Goal: Task Accomplishment & Management: Complete application form

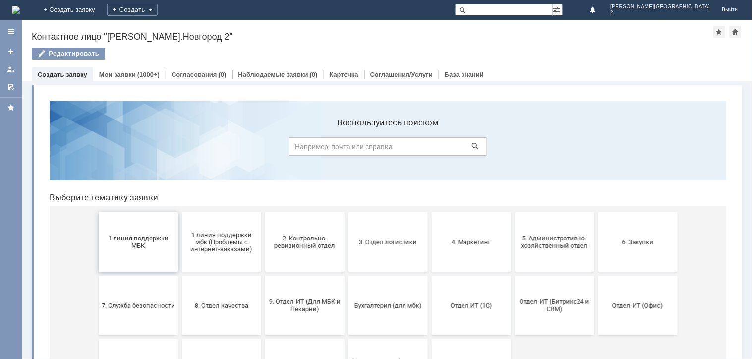
click at [136, 243] on span "1 линия поддержки МБК" at bounding box center [137, 241] width 73 height 15
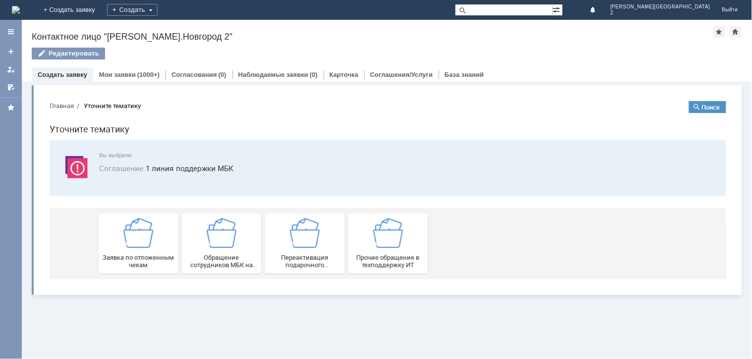
click at [136, 251] on div "Заявка по отложенным чекам" at bounding box center [137, 243] width 73 height 51
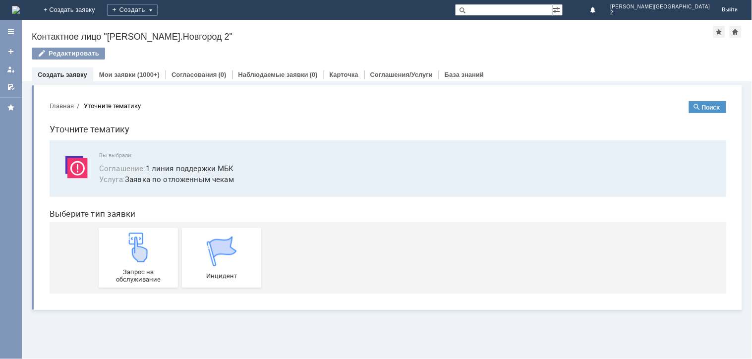
click at [136, 251] on img at bounding box center [138, 247] width 30 height 30
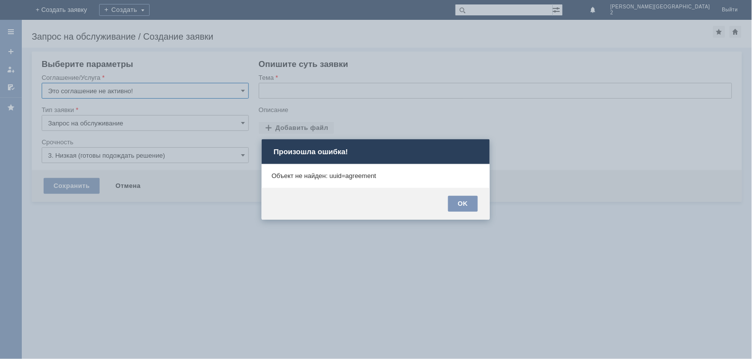
click at [499, 196] on div at bounding box center [376, 179] width 752 height 359
click at [455, 203] on div "OK" at bounding box center [463, 204] width 30 height 16
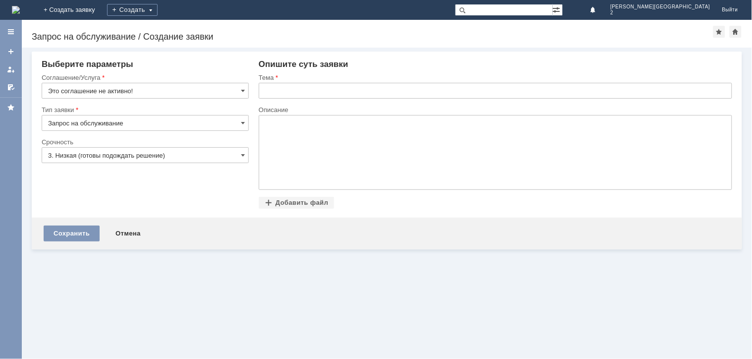
click at [20, 11] on img at bounding box center [16, 10] width 8 height 8
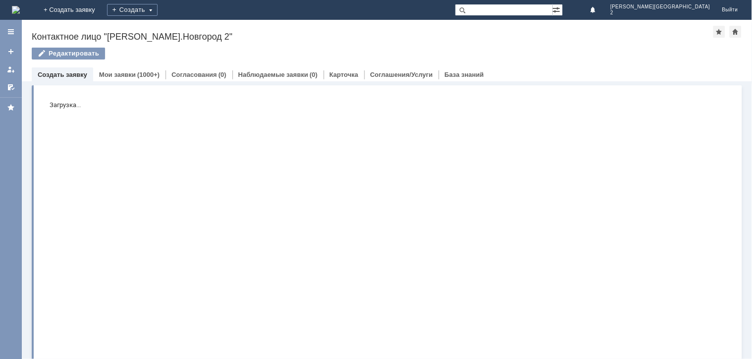
click at [20, 12] on img at bounding box center [16, 10] width 8 height 8
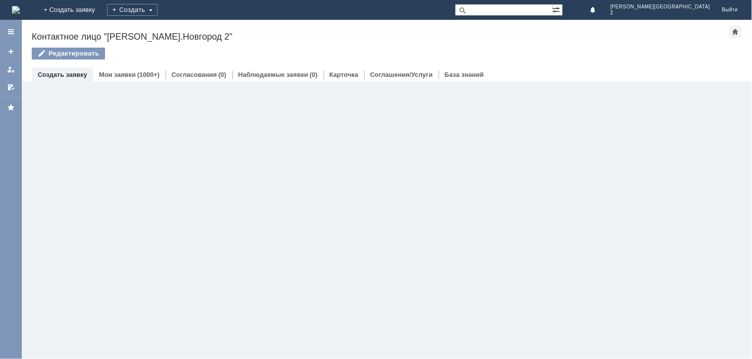
click at [20, 12] on img at bounding box center [16, 10] width 8 height 8
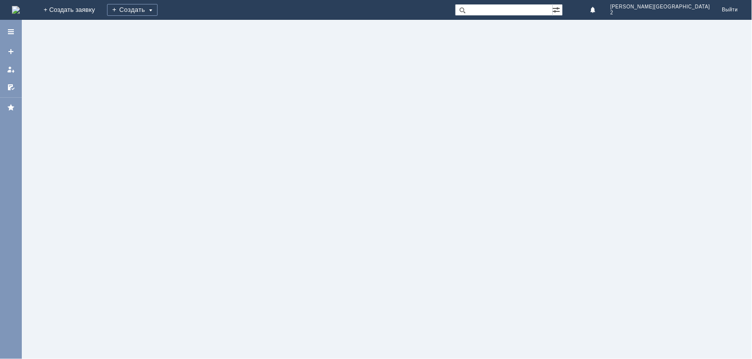
click at [20, 12] on img at bounding box center [16, 10] width 8 height 8
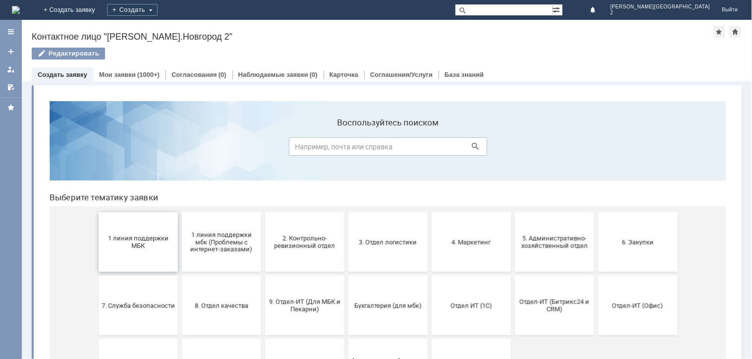
click at [124, 245] on span "1 линия поддержки МБК" at bounding box center [137, 241] width 73 height 15
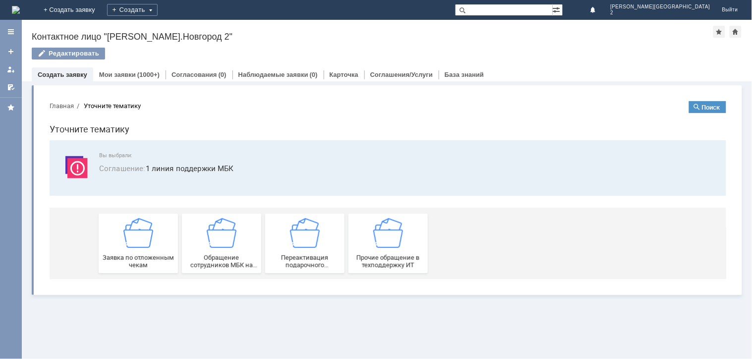
click at [141, 267] on button "Заявка по отложенным чекам" at bounding box center [137, 242] width 79 height 59
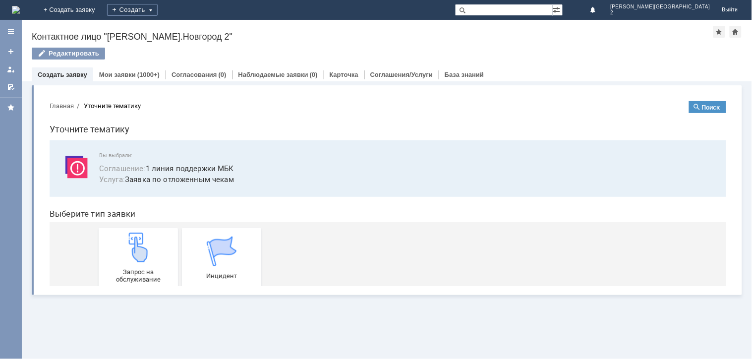
click at [141, 268] on span "Запрос на обслуживание" at bounding box center [137, 275] width 73 height 15
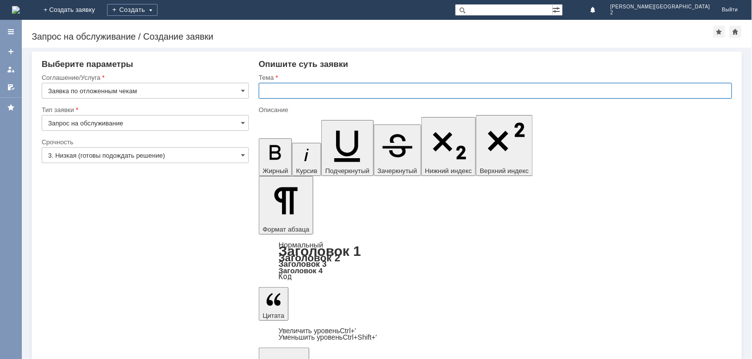
click at [322, 90] on input "text" at bounding box center [496, 91] width 474 height 16
type input "отложенные чеки 10.10.2025"
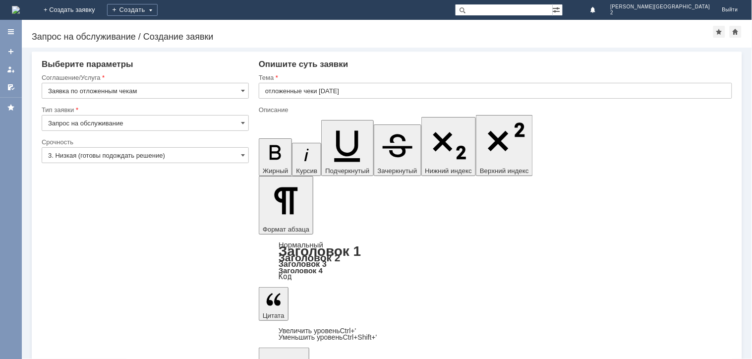
scroll to position [193, 2]
click at [134, 145] on div "Срочность" at bounding box center [144, 142] width 205 height 6
click at [130, 160] on input "3. Низкая (готовы подождать решение)" at bounding box center [145, 155] width 207 height 16
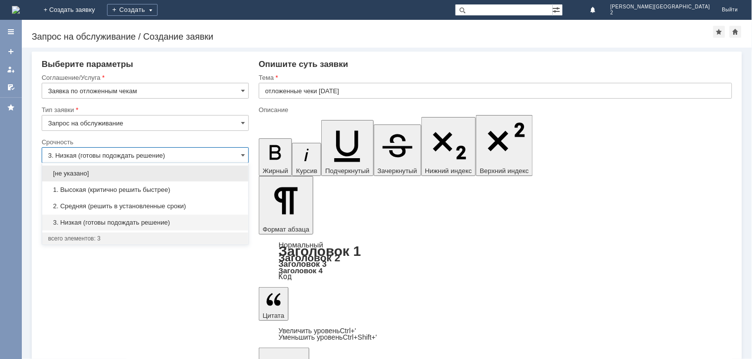
click at [112, 203] on span "2. Средняя (решить в установленные сроки)" at bounding box center [145, 206] width 194 height 8
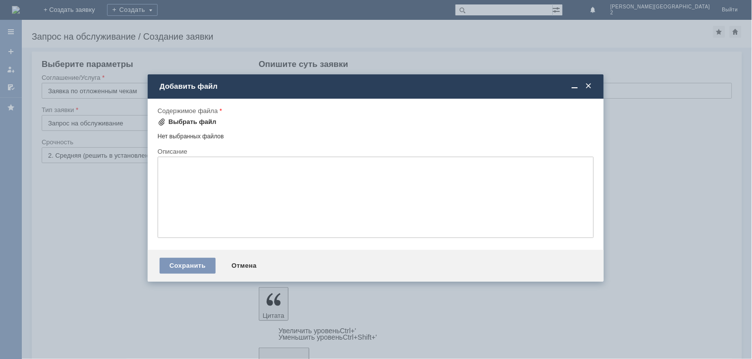
click at [184, 124] on div "Выбрать файл" at bounding box center [193, 122] width 48 height 8
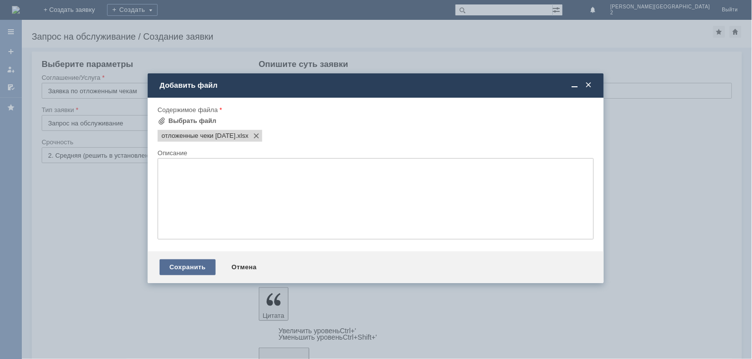
click at [190, 267] on div "Сохранить" at bounding box center [188, 267] width 56 height 16
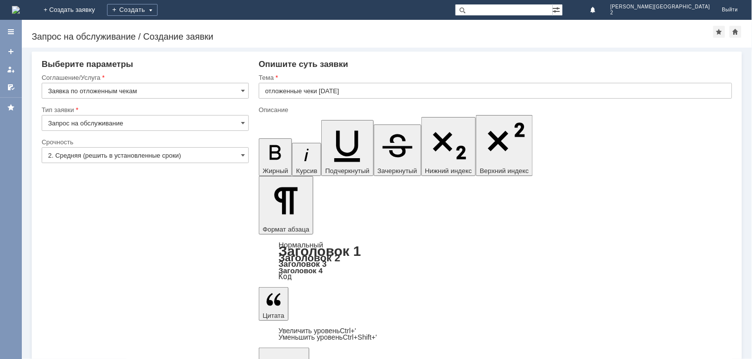
click at [92, 155] on input "2. Средняя (решить в установленные сроки)" at bounding box center [145, 155] width 207 height 16
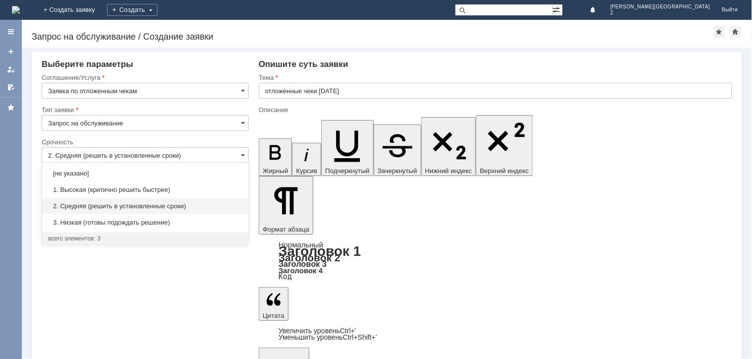
click at [106, 204] on span "2. Средняя (решить в установленные сроки)" at bounding box center [145, 206] width 194 height 8
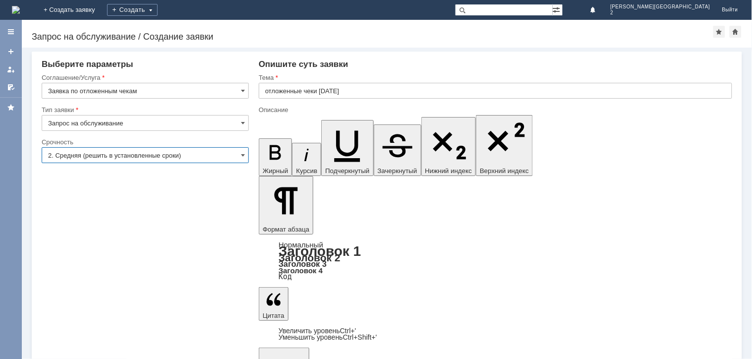
type input "2. Средняя (решить в установленные сроки)"
